Goal: Task Accomplishment & Management: Use online tool/utility

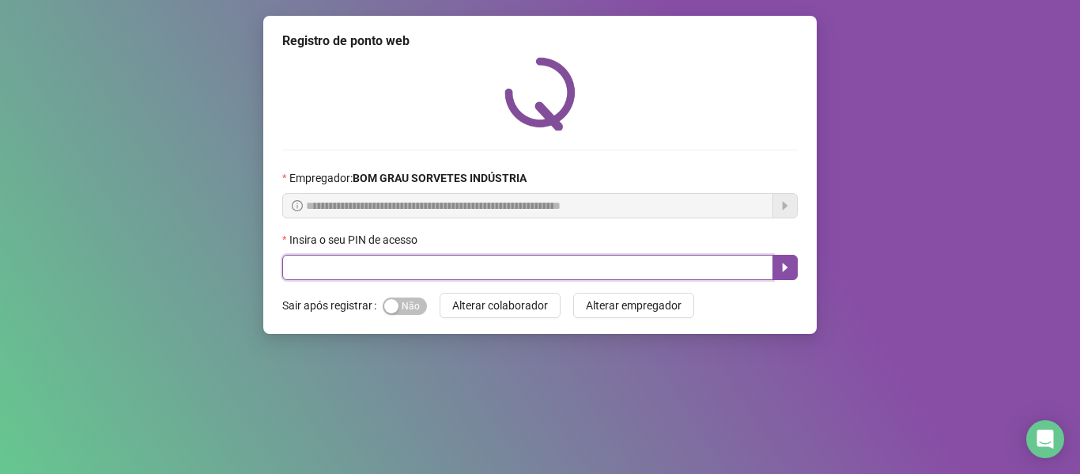
click at [398, 273] on input "text" at bounding box center [527, 267] width 491 height 25
type input "*"
type input "*****"
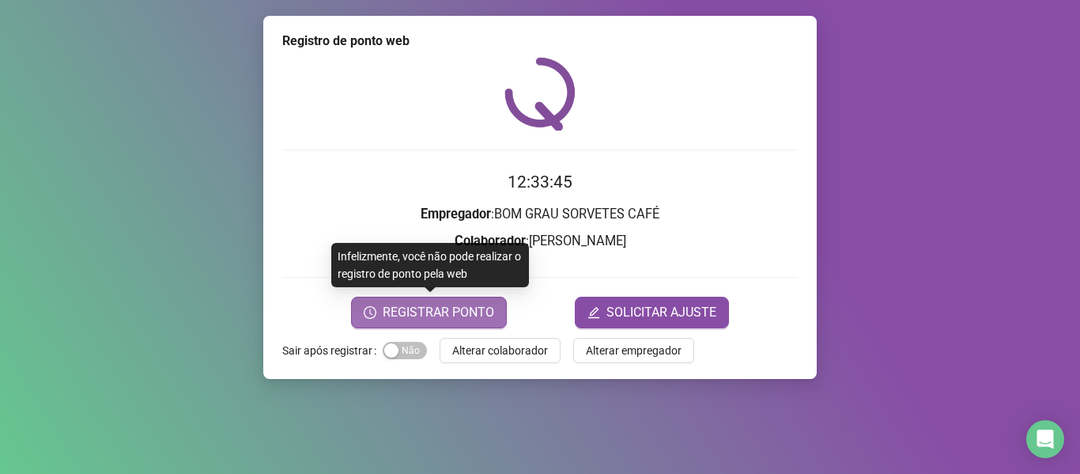
click at [444, 321] on span "REGISTRAR PONTO" at bounding box center [438, 312] width 111 height 19
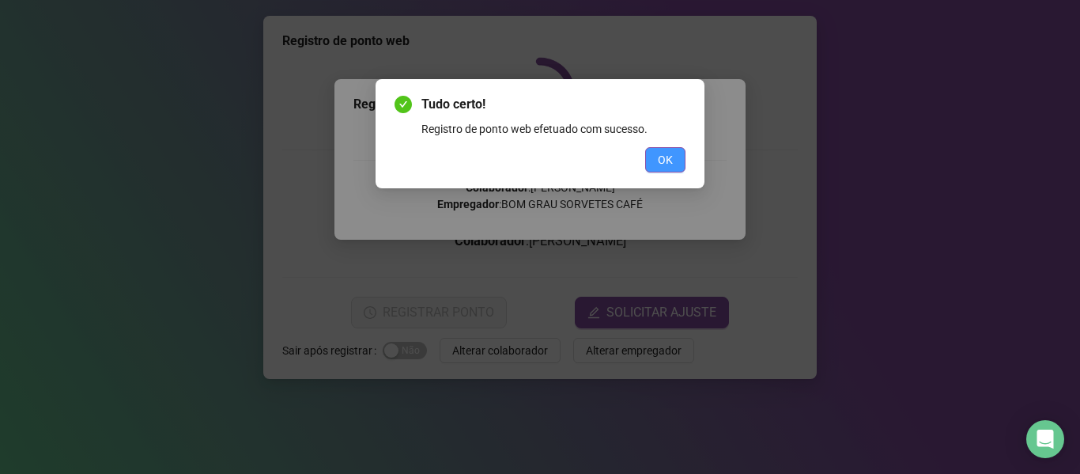
click at [663, 154] on span "OK" at bounding box center [665, 159] width 15 height 17
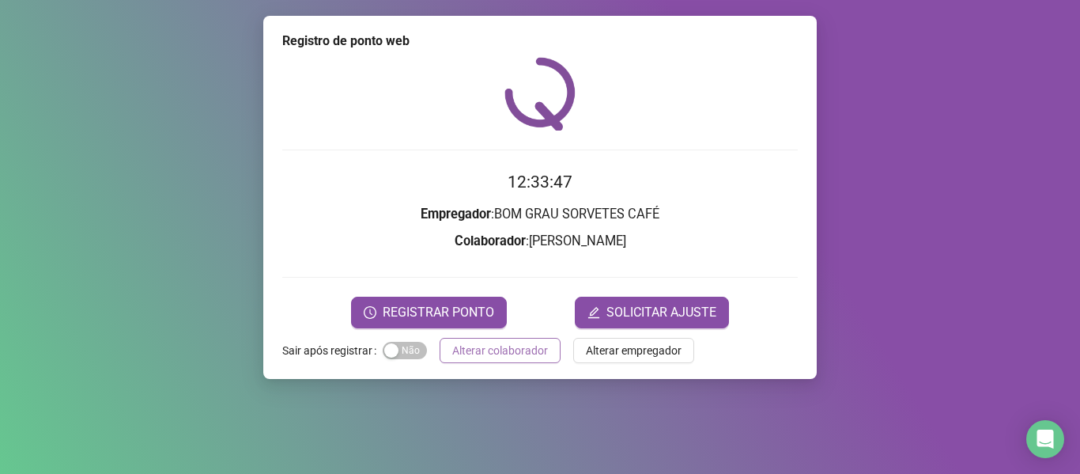
click at [495, 350] on span "Alterar colaborador" at bounding box center [500, 350] width 96 height 17
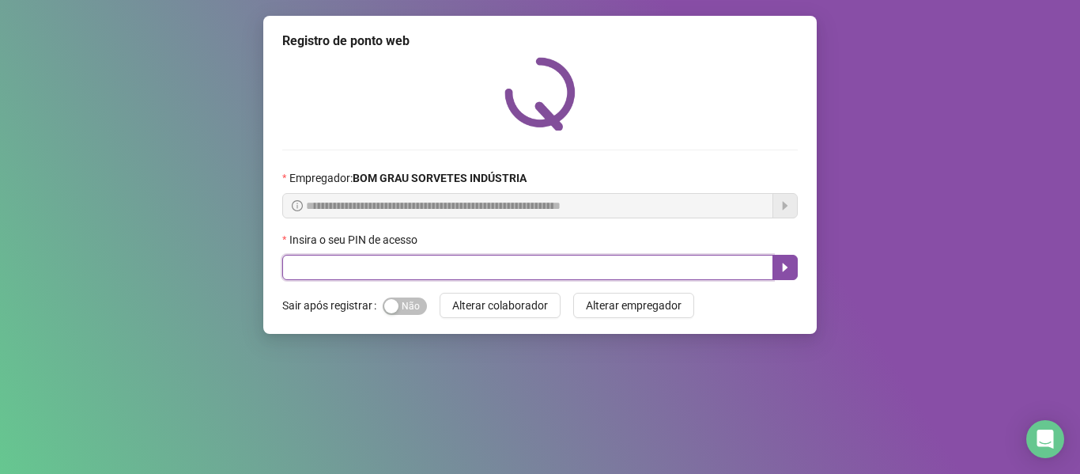
click at [474, 263] on input "text" at bounding box center [527, 267] width 491 height 25
type input "*****"
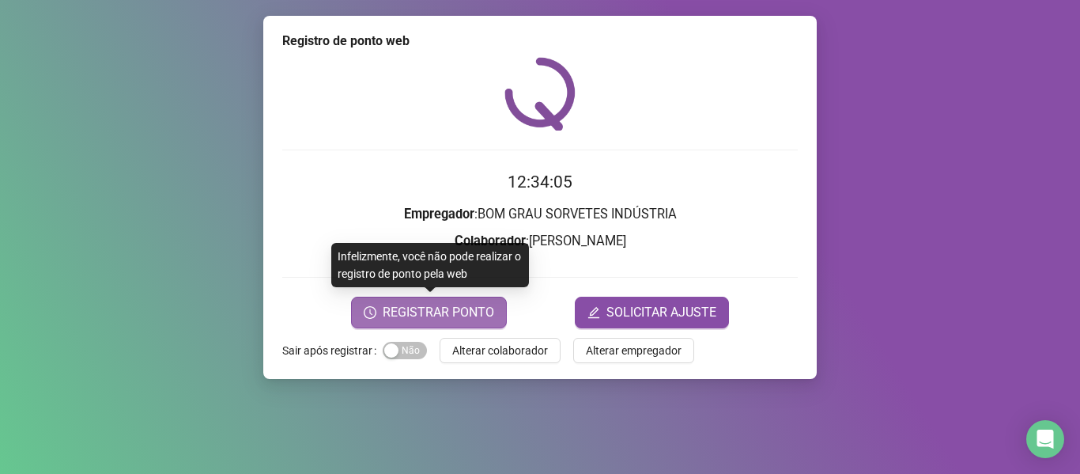
click at [430, 316] on span "REGISTRAR PONTO" at bounding box center [438, 312] width 111 height 19
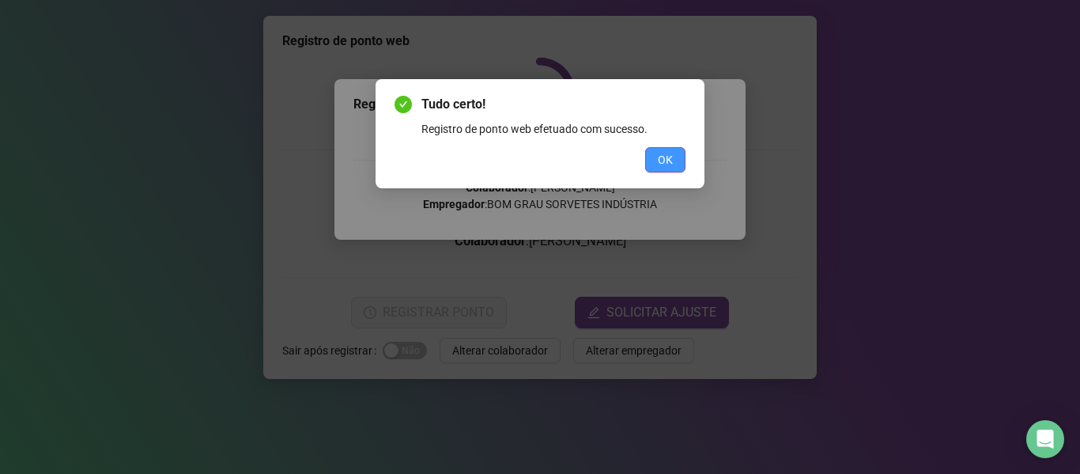
click at [674, 154] on button "OK" at bounding box center [665, 159] width 40 height 25
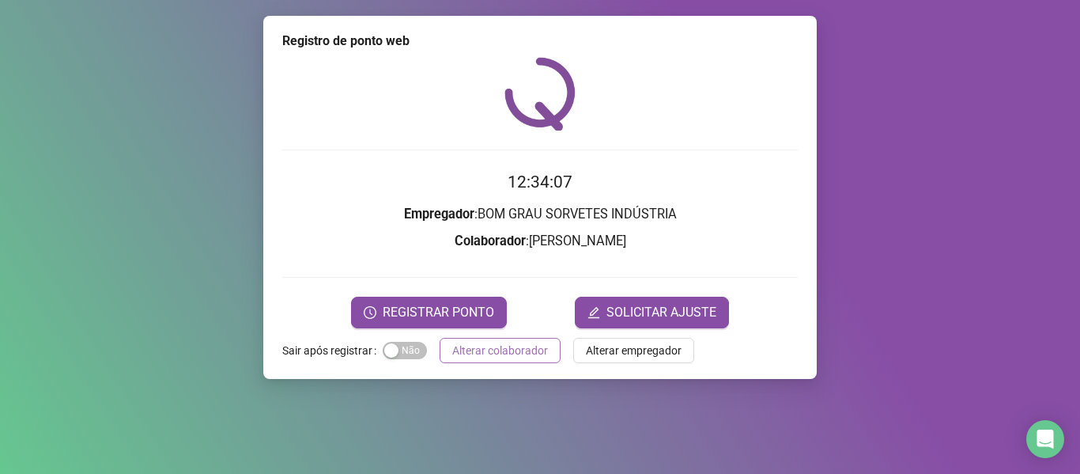
click at [489, 349] on span "Alterar colaborador" at bounding box center [500, 350] width 96 height 17
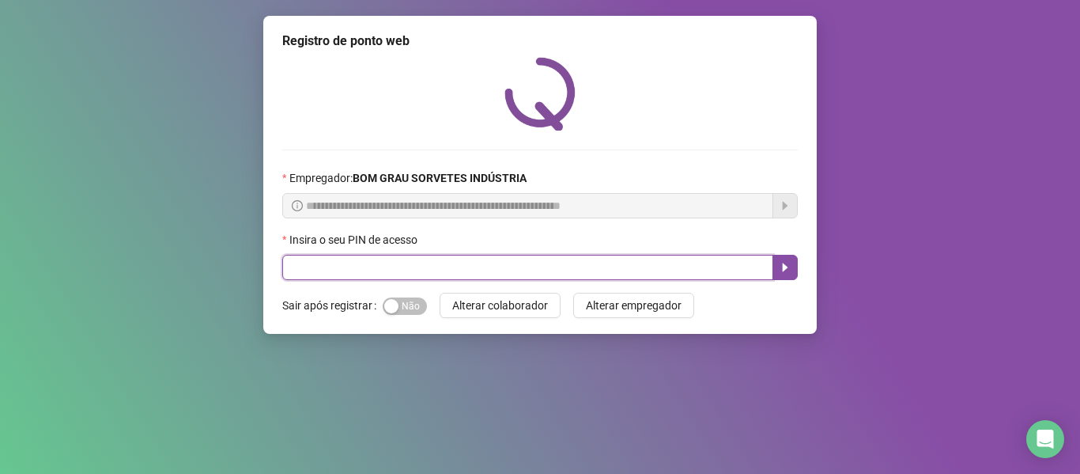
click at [447, 274] on input "text" at bounding box center [527, 267] width 491 height 25
type input "*****"
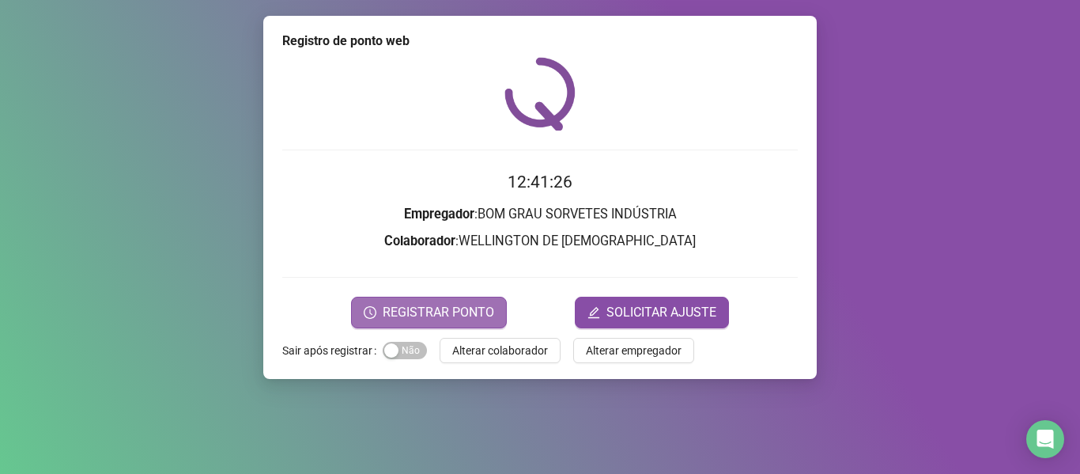
click at [401, 312] on span "REGISTRAR PONTO" at bounding box center [438, 312] width 111 height 19
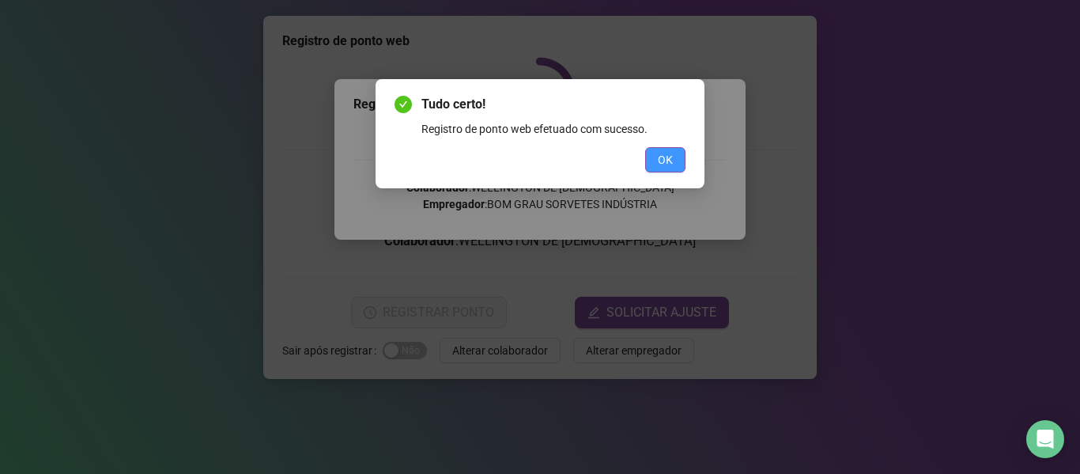
click at [671, 161] on span "OK" at bounding box center [665, 159] width 15 height 17
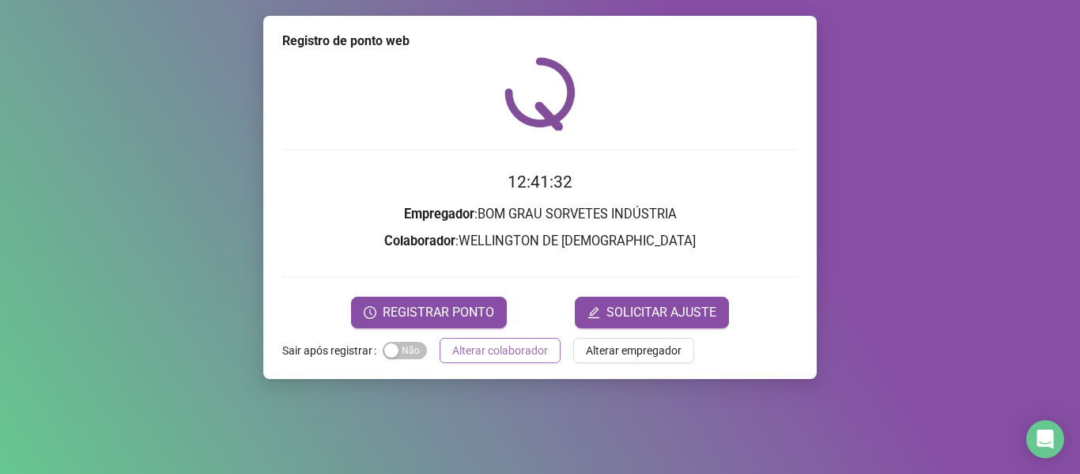
click at [520, 346] on span "Alterar colaborador" at bounding box center [500, 350] width 96 height 17
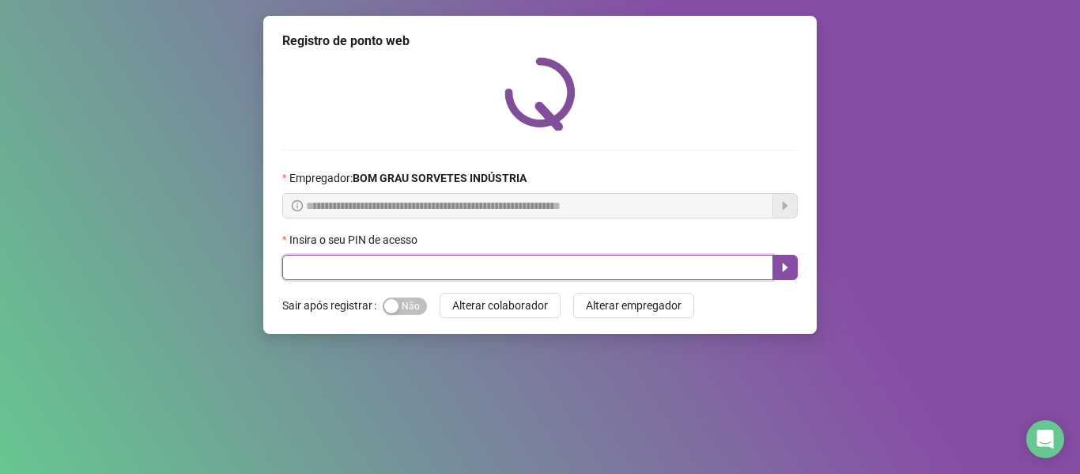
click at [416, 261] on input "text" at bounding box center [527, 267] width 491 height 25
type input "*****"
click at [790, 262] on icon "caret-right" at bounding box center [785, 267] width 13 height 13
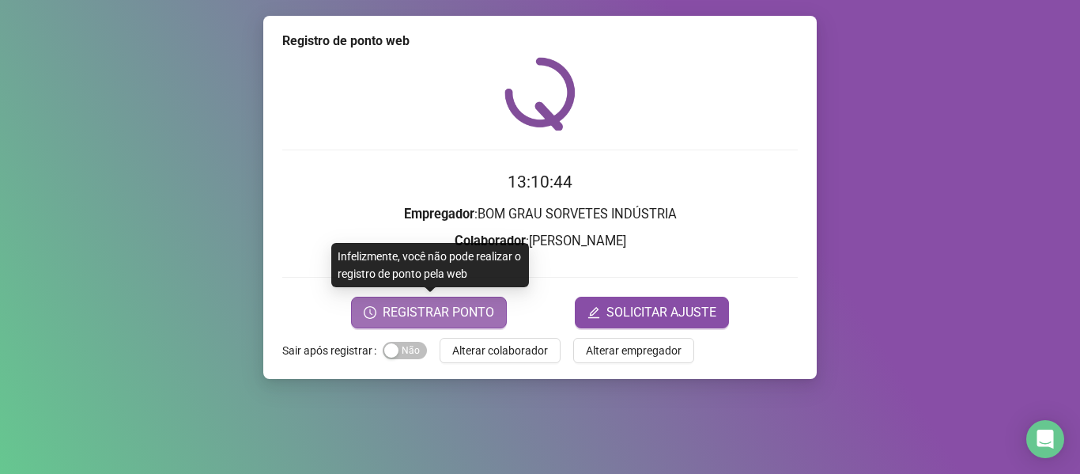
click at [448, 310] on span "REGISTRAR PONTO" at bounding box center [438, 312] width 111 height 19
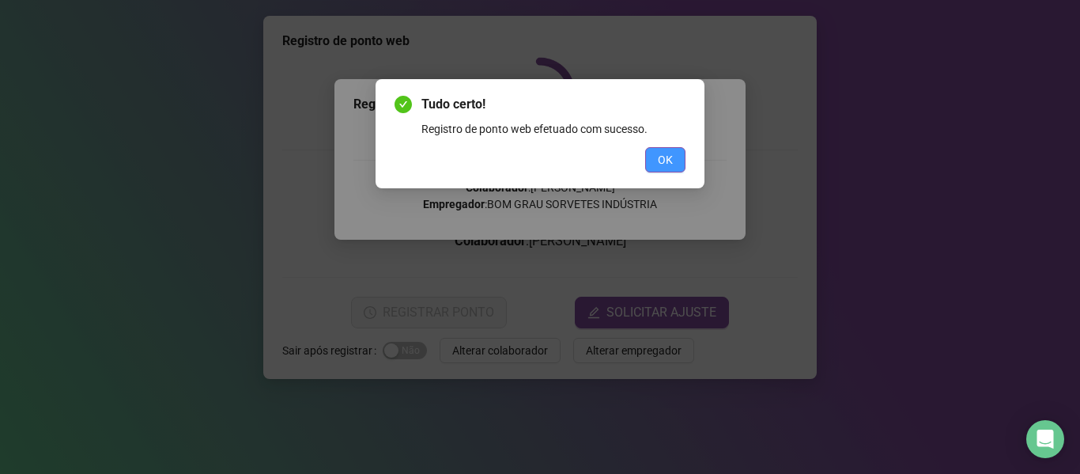
click at [682, 151] on button "OK" at bounding box center [665, 159] width 40 height 25
